Goal: Navigation & Orientation: Understand site structure

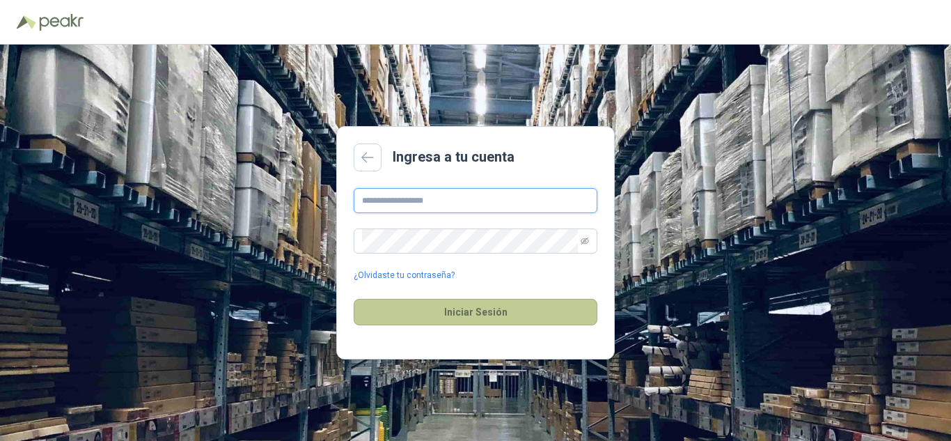
type input "**********"
click at [495, 308] on button "Iniciar Sesión" at bounding box center [476, 312] width 244 height 26
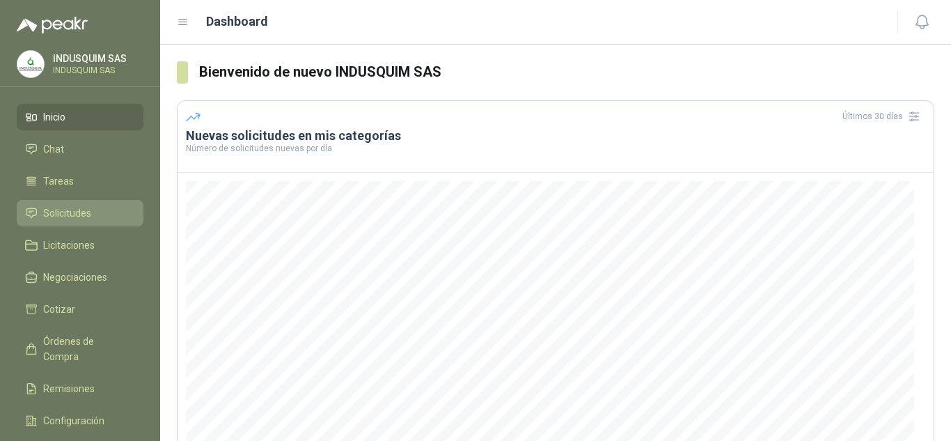
click at [95, 212] on li "Solicitudes" at bounding box center [80, 212] width 110 height 15
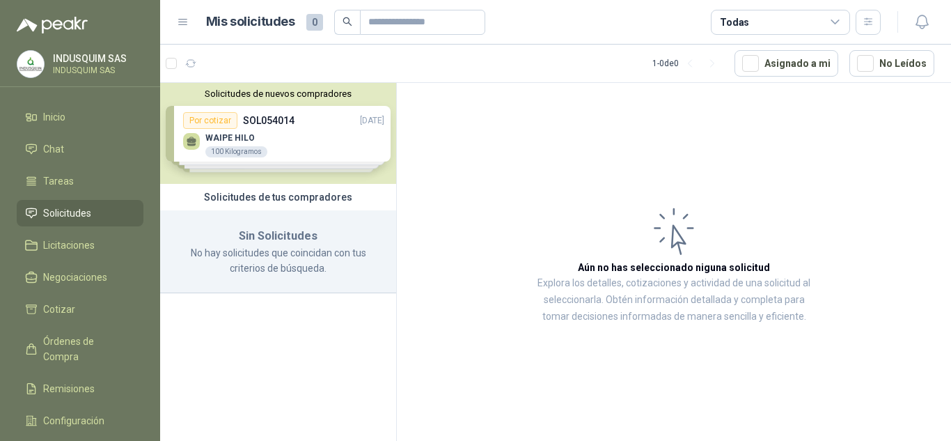
click at [287, 157] on div "Solicitudes de nuevos compradores Por cotizar SOL054014 [DATE] WAIPE HILO 100 K…" at bounding box center [278, 133] width 236 height 101
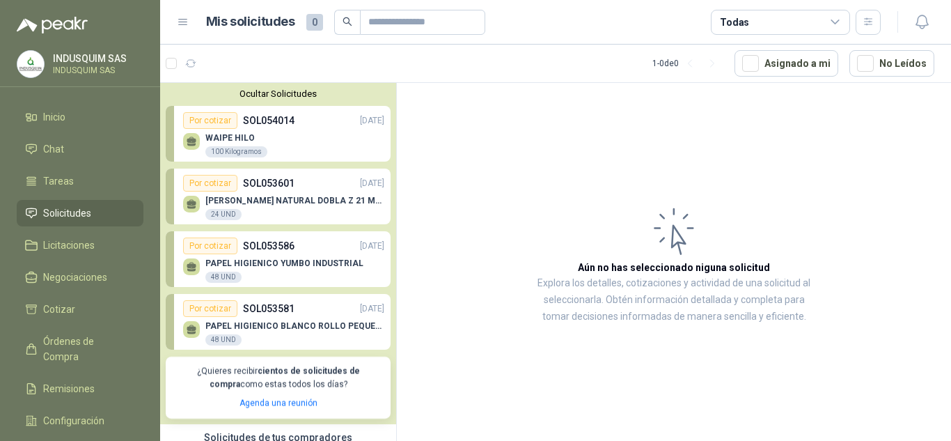
scroll to position [107, 0]
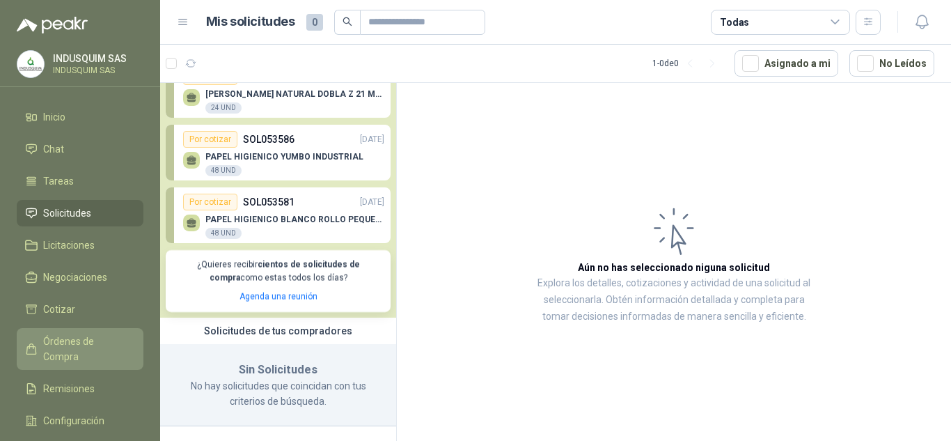
click at [67, 340] on span "Órdenes de Compra" at bounding box center [86, 348] width 87 height 31
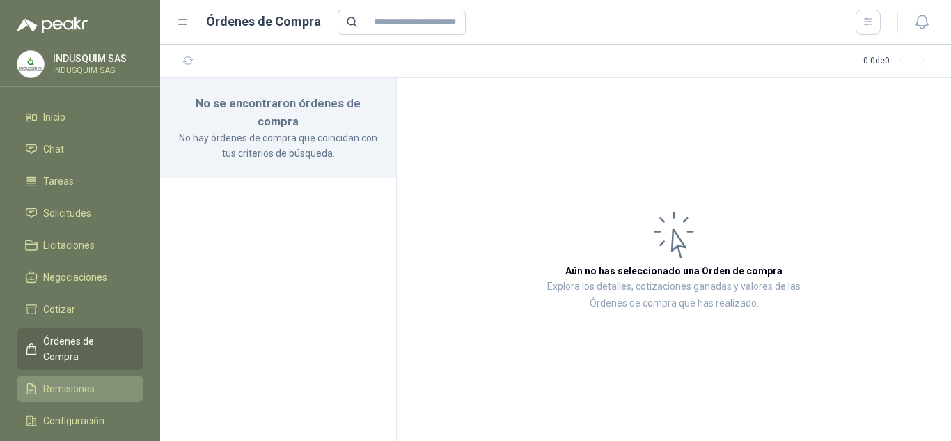
click at [66, 381] on span "Remisiones" at bounding box center [69, 388] width 52 height 15
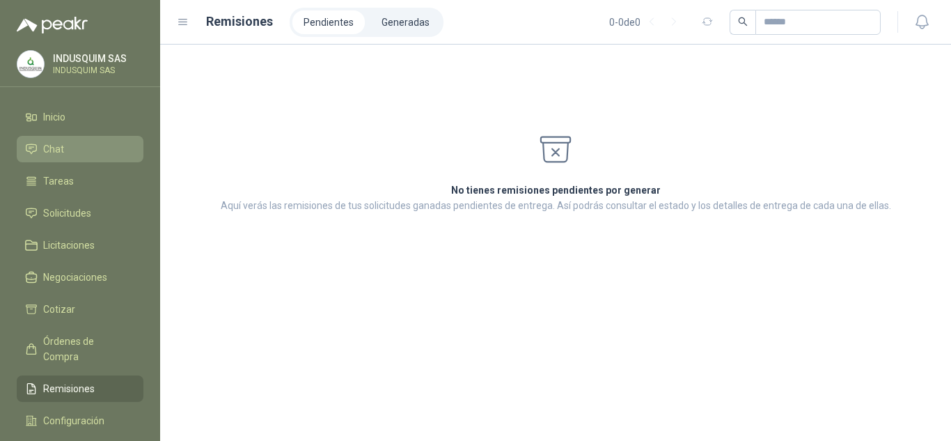
click at [72, 139] on link "Chat" at bounding box center [80, 149] width 127 height 26
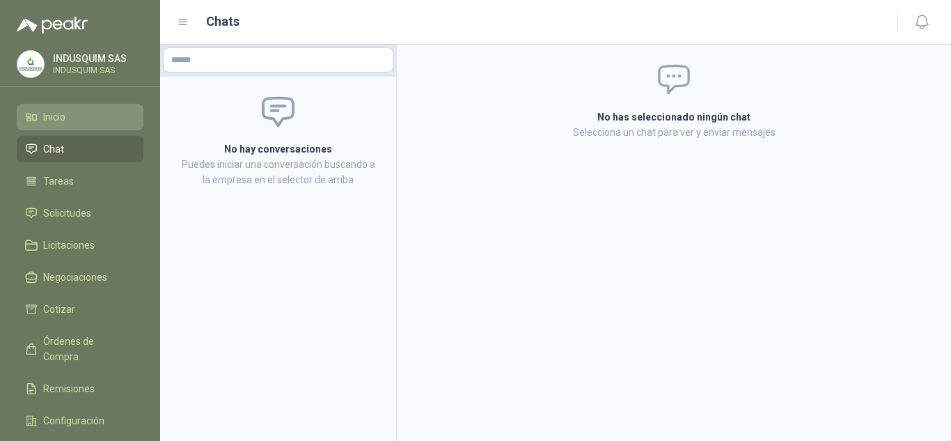
click at [96, 104] on link "Inicio" at bounding box center [80, 117] width 127 height 26
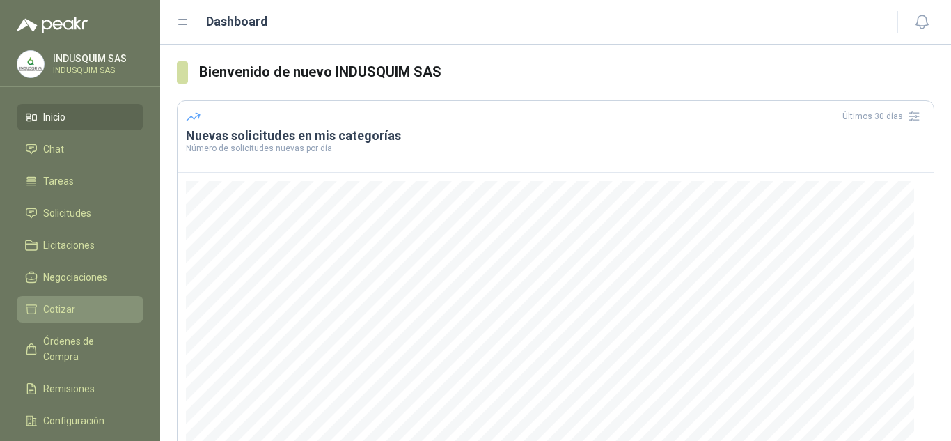
click at [79, 307] on li "Cotizar" at bounding box center [80, 308] width 110 height 15
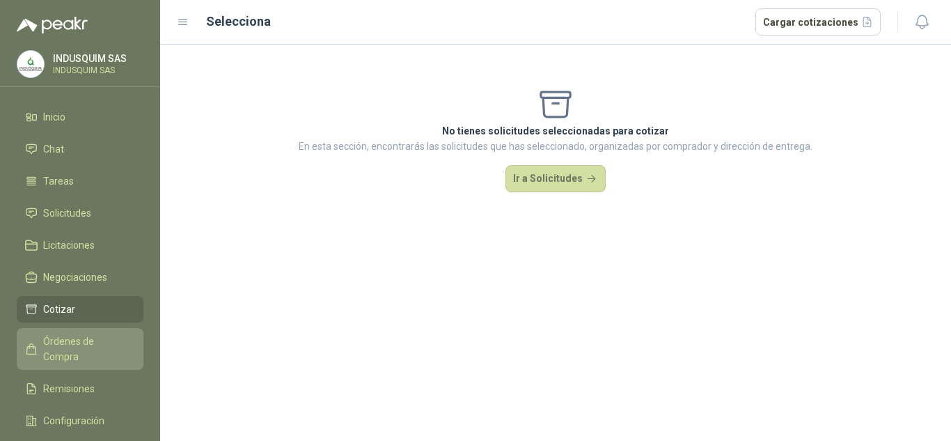
click at [97, 331] on link "Órdenes de Compra" at bounding box center [80, 349] width 127 height 42
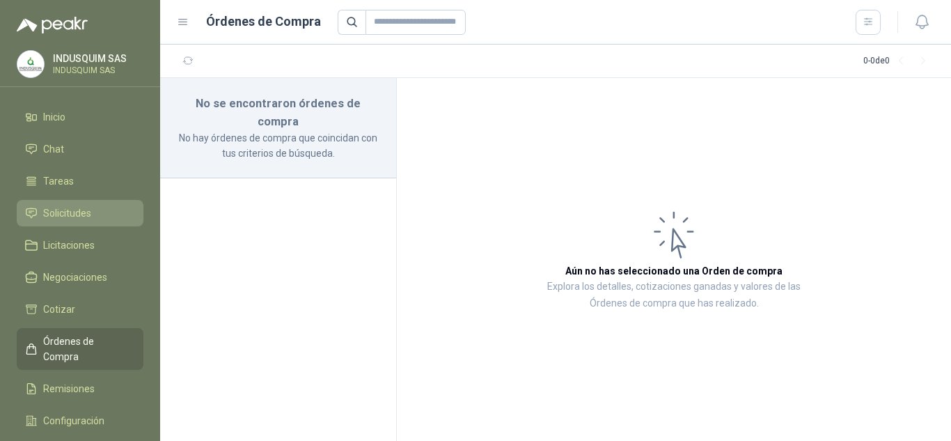
click at [116, 204] on link "Solicitudes" at bounding box center [80, 213] width 127 height 26
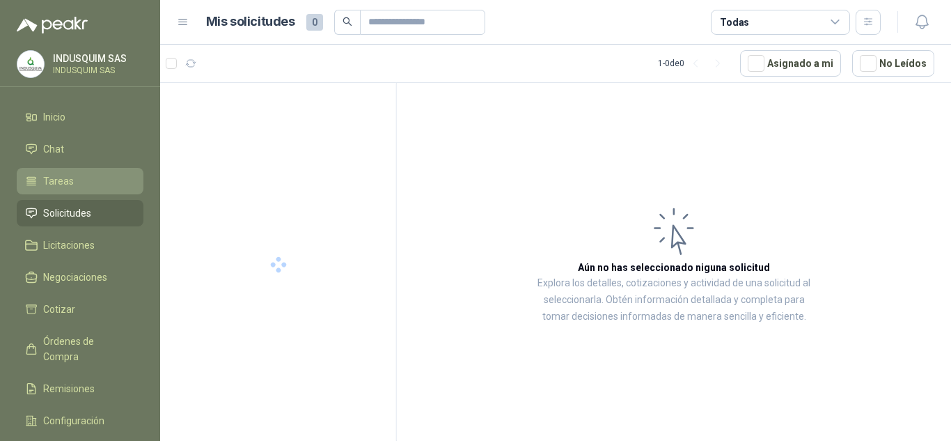
click at [116, 178] on li "Tareas" at bounding box center [80, 180] width 110 height 15
